Goal: Task Accomplishment & Management: Manage account settings

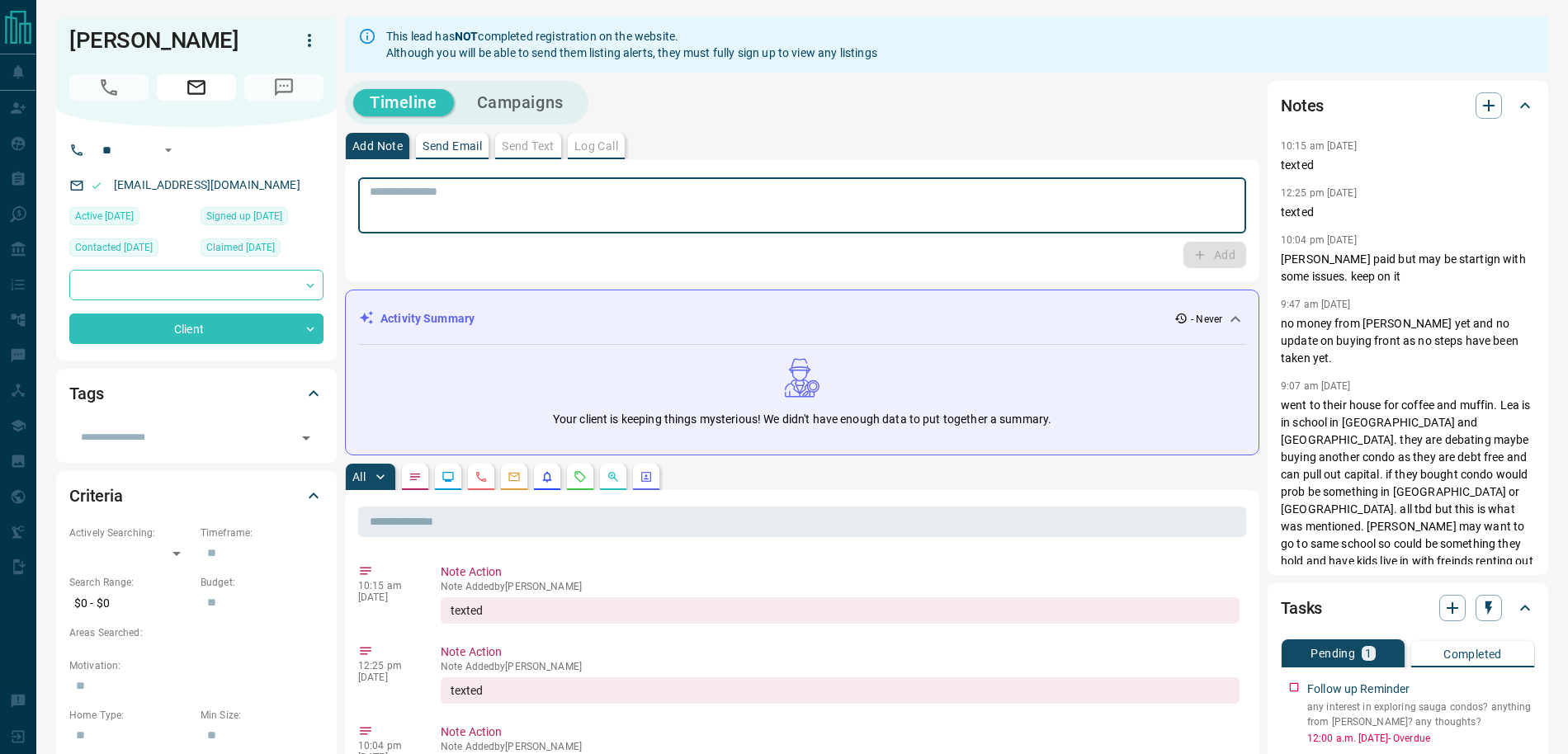
click at [565, 202] on textarea at bounding box center [802, 205] width 865 height 42
type textarea "******"
click at [1200, 259] on icon "button" at bounding box center [1200, 255] width 15 height 15
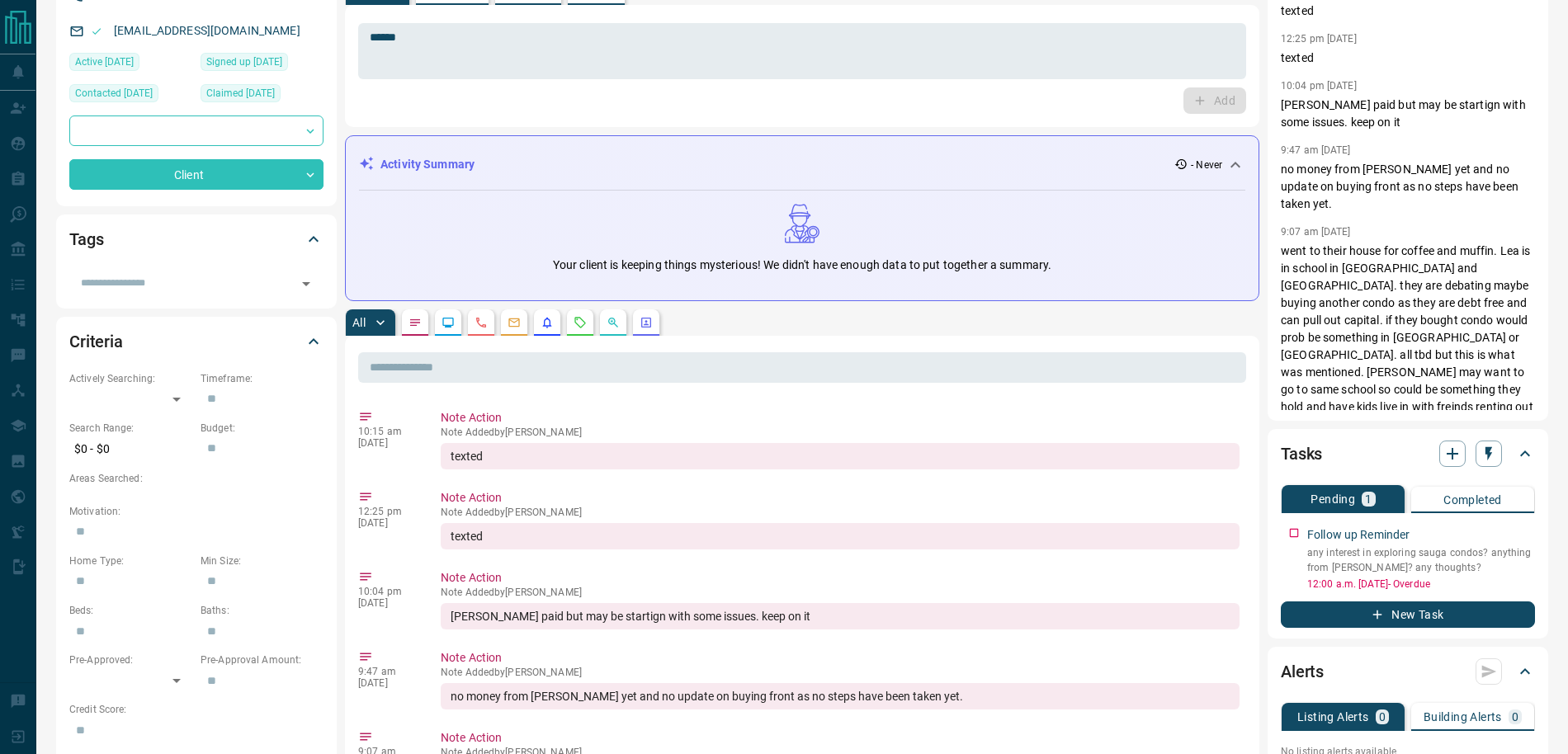
scroll to position [155, 0]
click at [1526, 523] on icon "button" at bounding box center [1524, 529] width 13 height 13
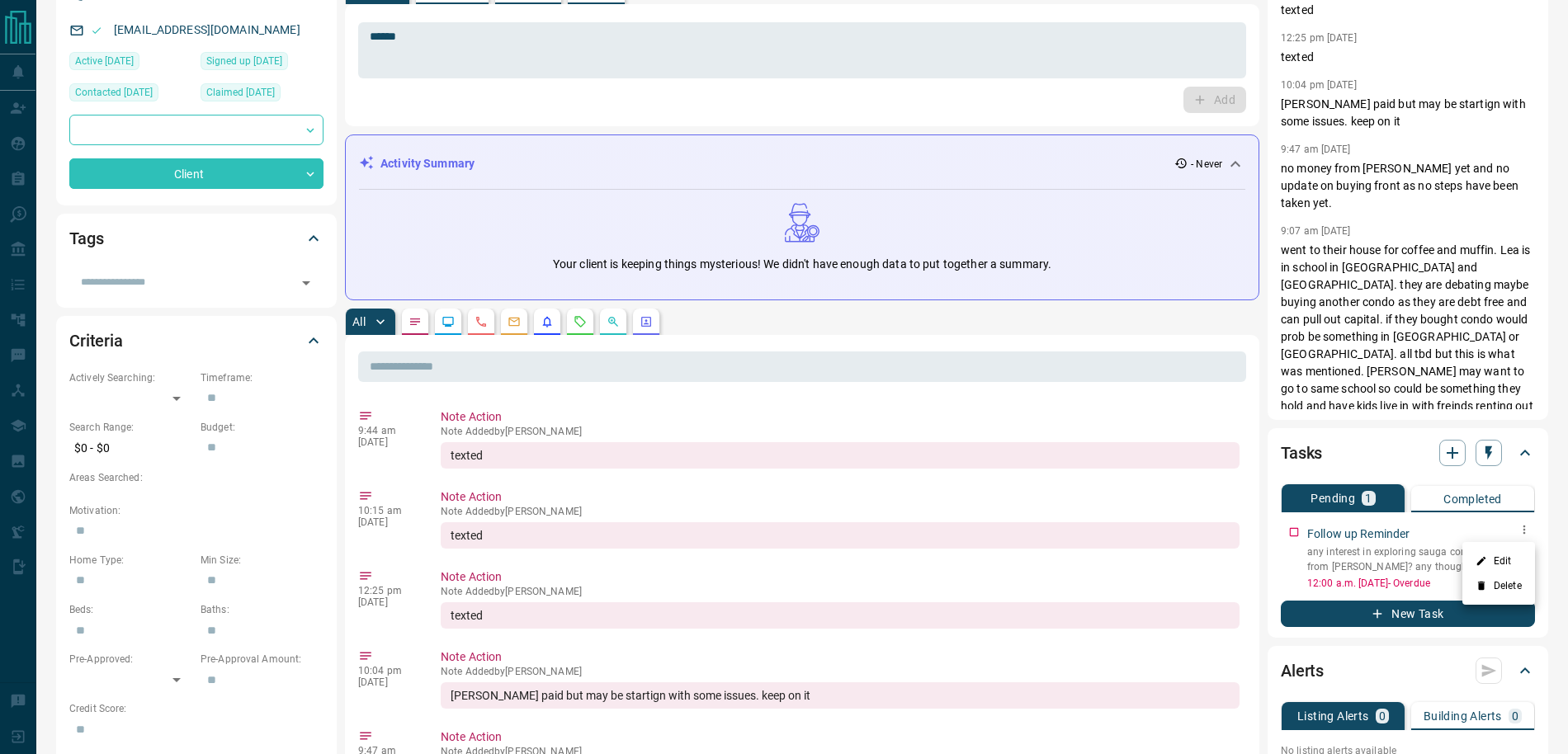
click at [1516, 555] on li "Edit" at bounding box center [1500, 560] width 73 height 25
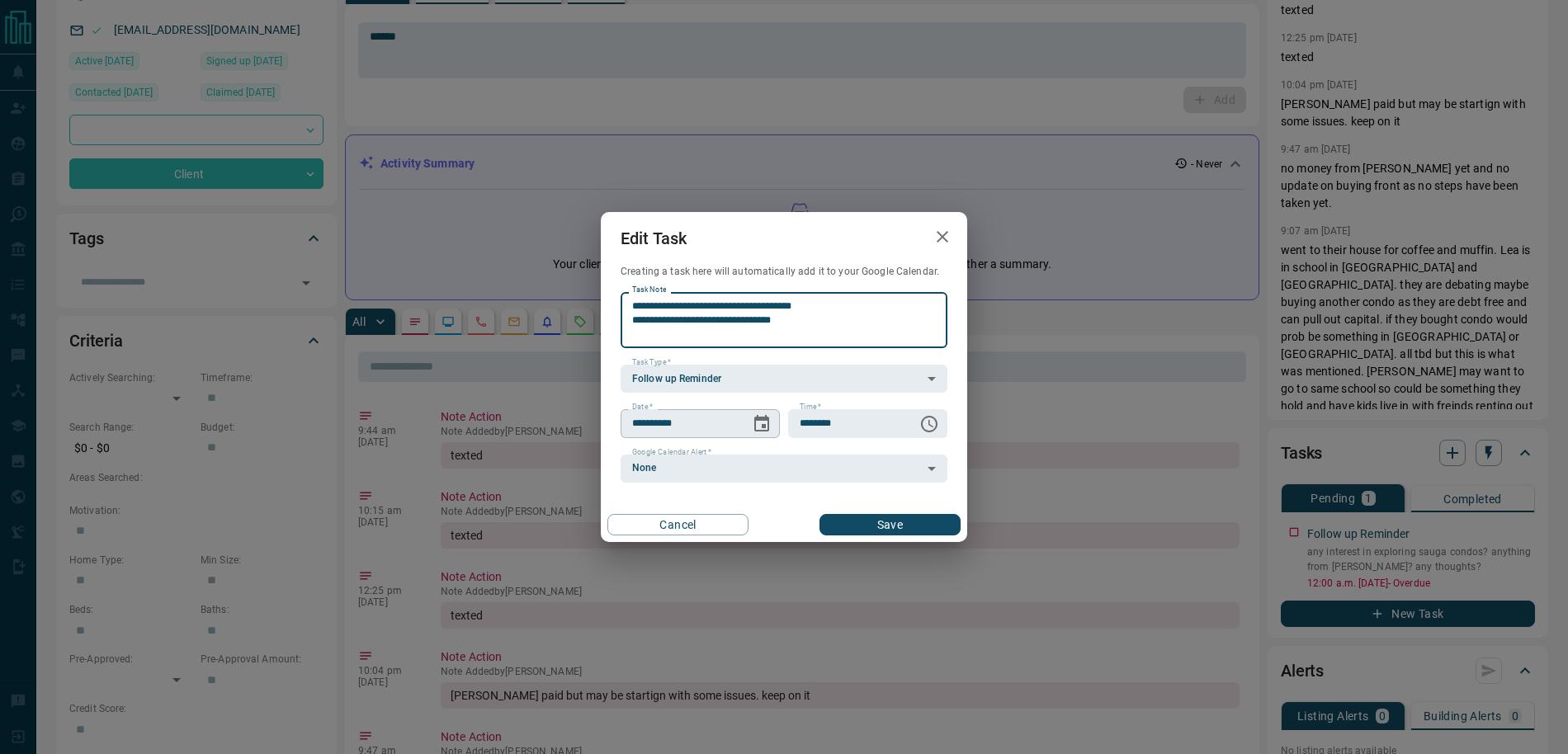
click at [754, 420] on icon "Choose date, selected date is Oct 14, 2025" at bounding box center [762, 424] width 15 height 16
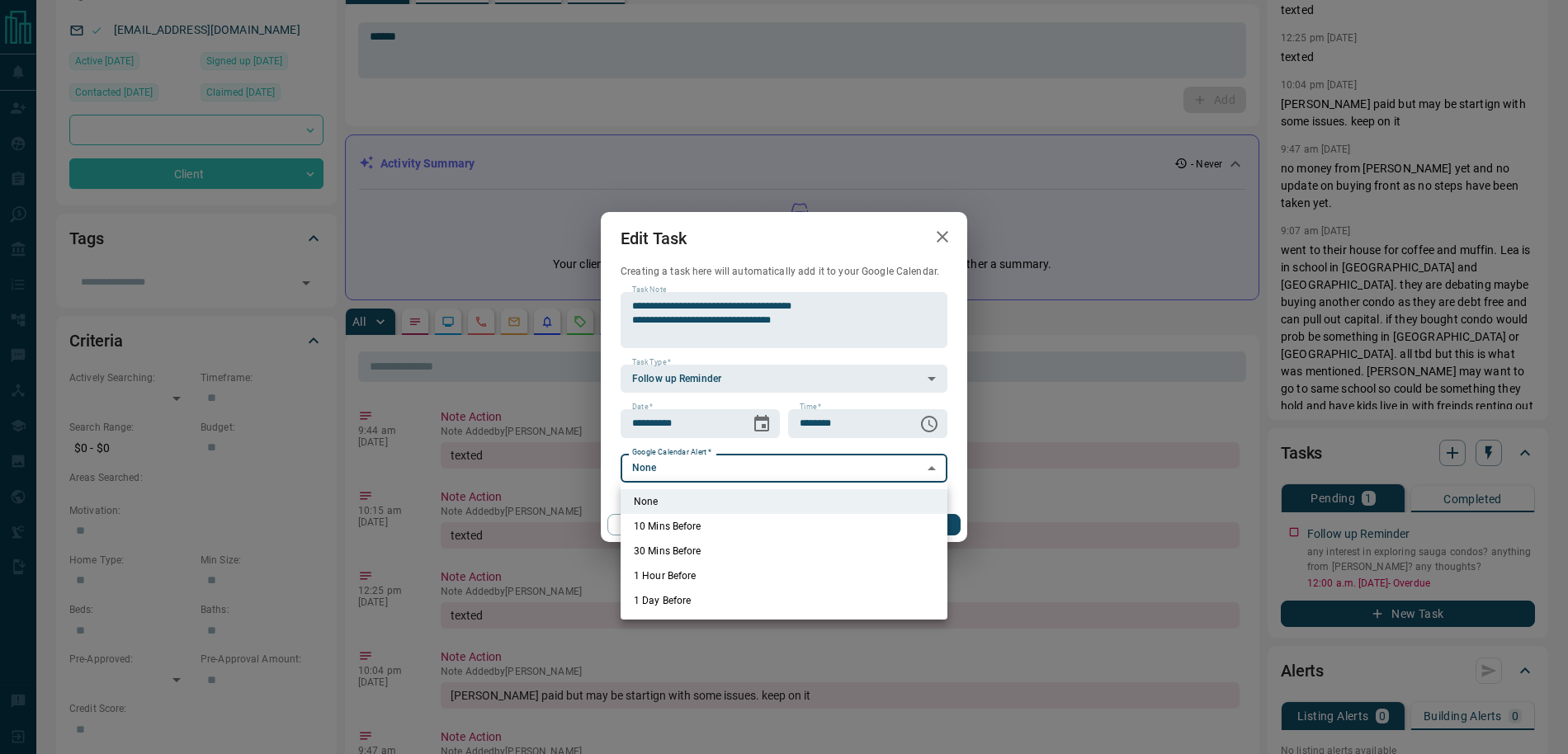
click at [868, 436] on div at bounding box center [784, 377] width 1568 height 754
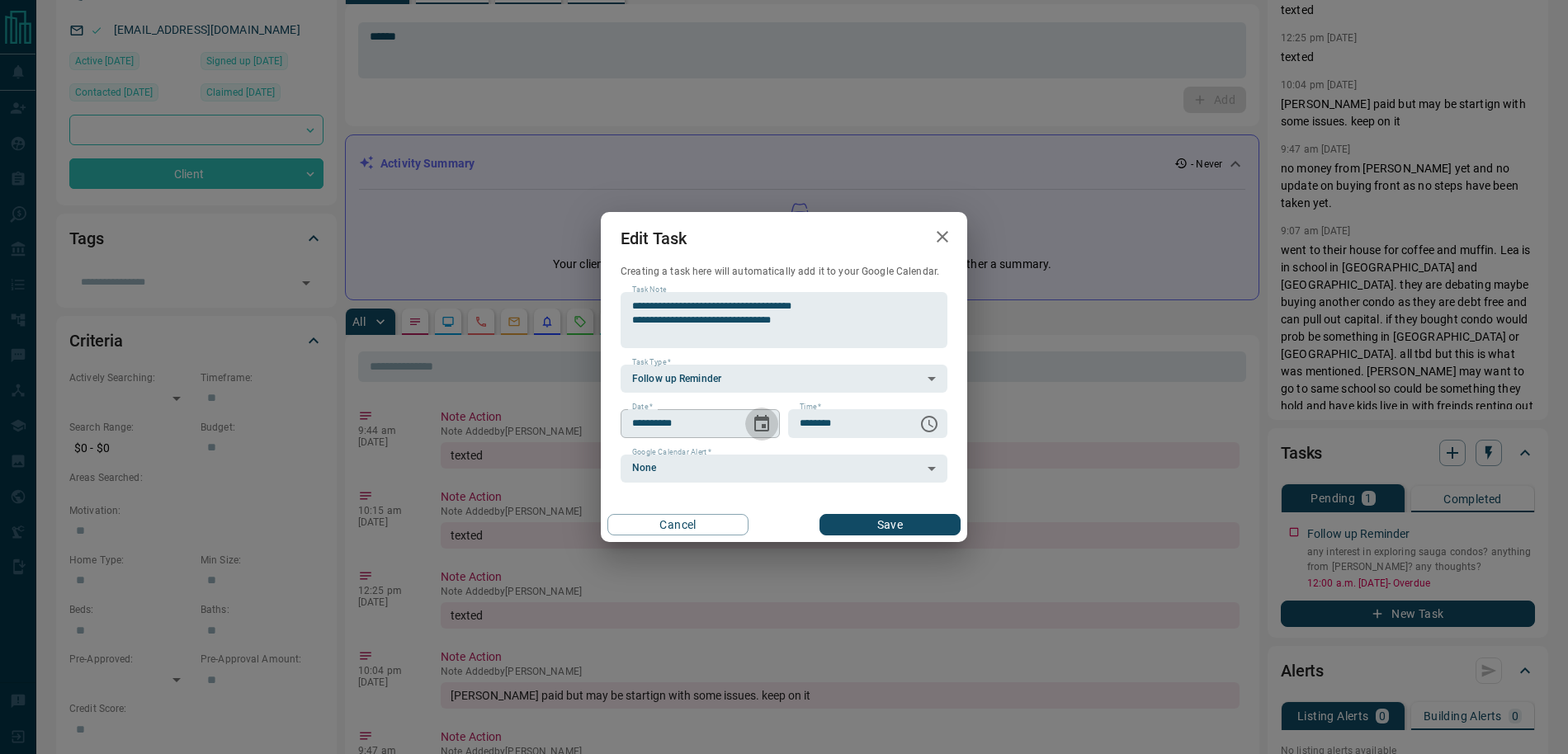
click at [761, 420] on icon "Choose date, selected date is Oct 14, 2025" at bounding box center [762, 424] width 15 height 16
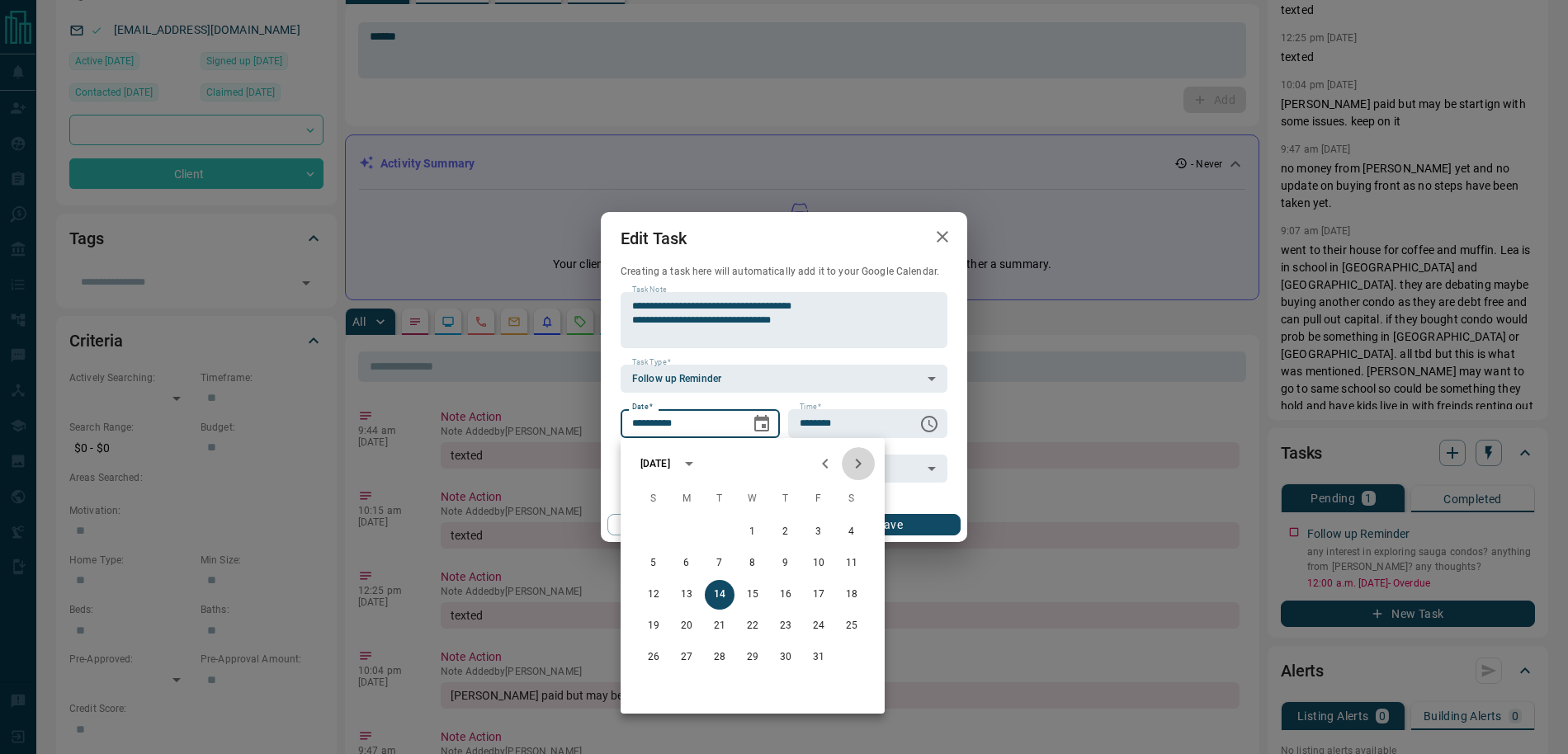
click at [861, 460] on icon "Next month" at bounding box center [858, 464] width 20 height 20
click at [818, 553] on button "9" at bounding box center [818, 563] width 30 height 30
type input "**********"
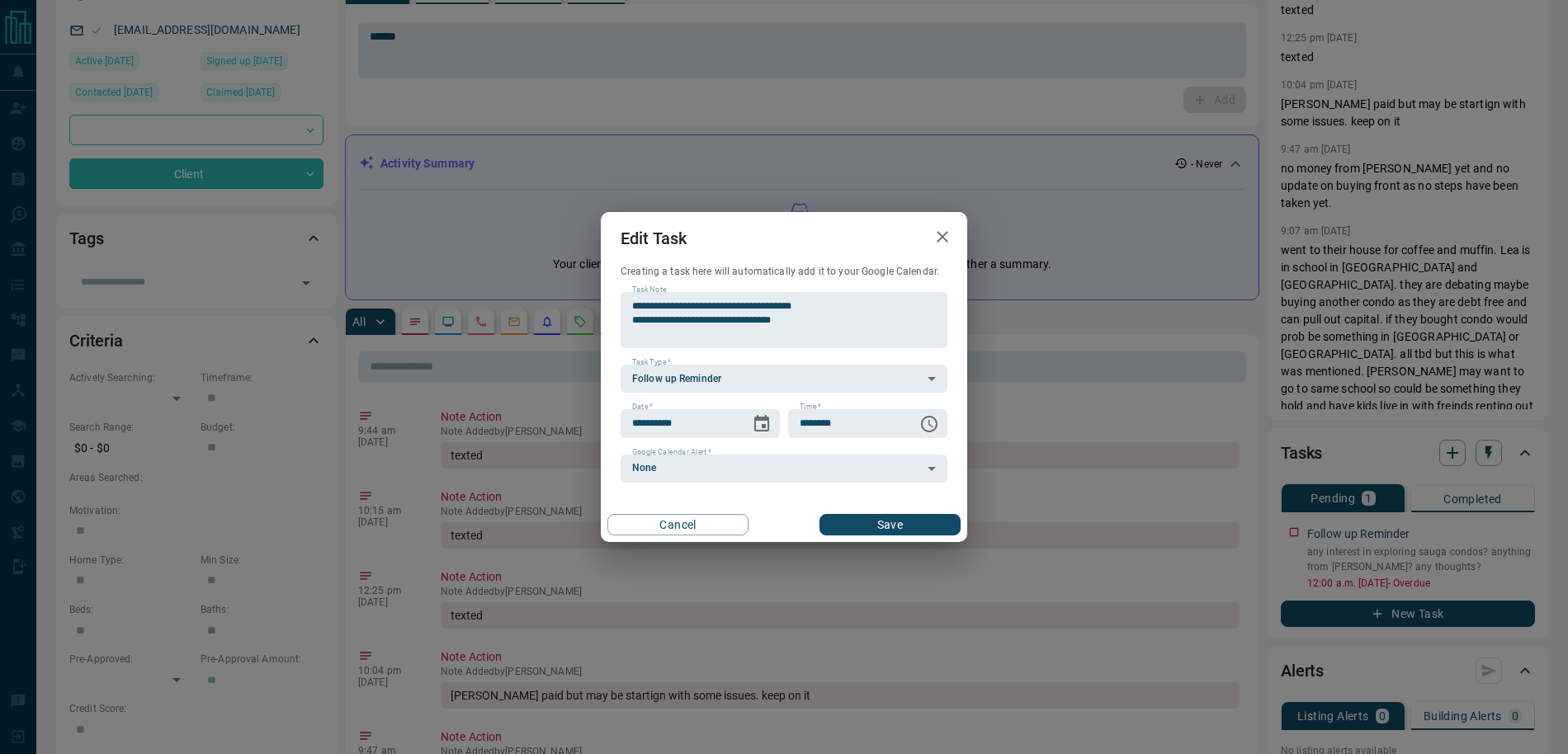
click at [890, 516] on button "Save" at bounding box center [890, 525] width 142 height 22
